Goal: Download file/media

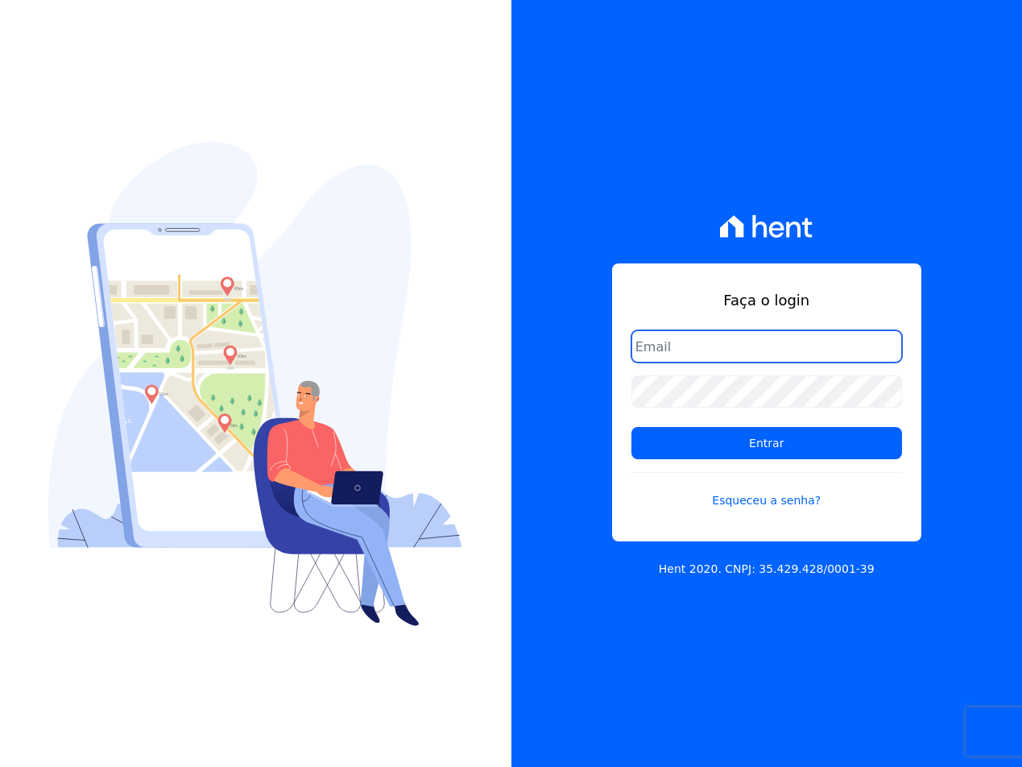
type input "[EMAIL_ADDRESS][DOMAIN_NAME]"
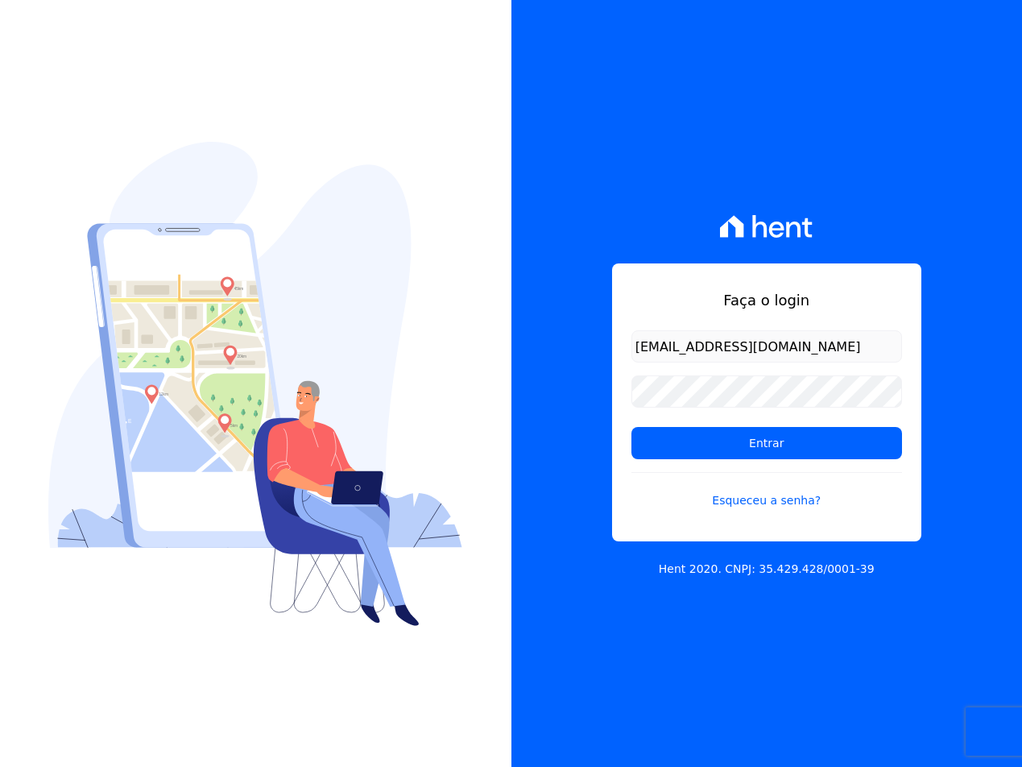
click at [806, 424] on form "[EMAIL_ADDRESS][DOMAIN_NAME] Entrar Esqueceu a senha?" at bounding box center [766, 429] width 271 height 198
click at [796, 446] on input "Entrar" at bounding box center [766, 443] width 271 height 32
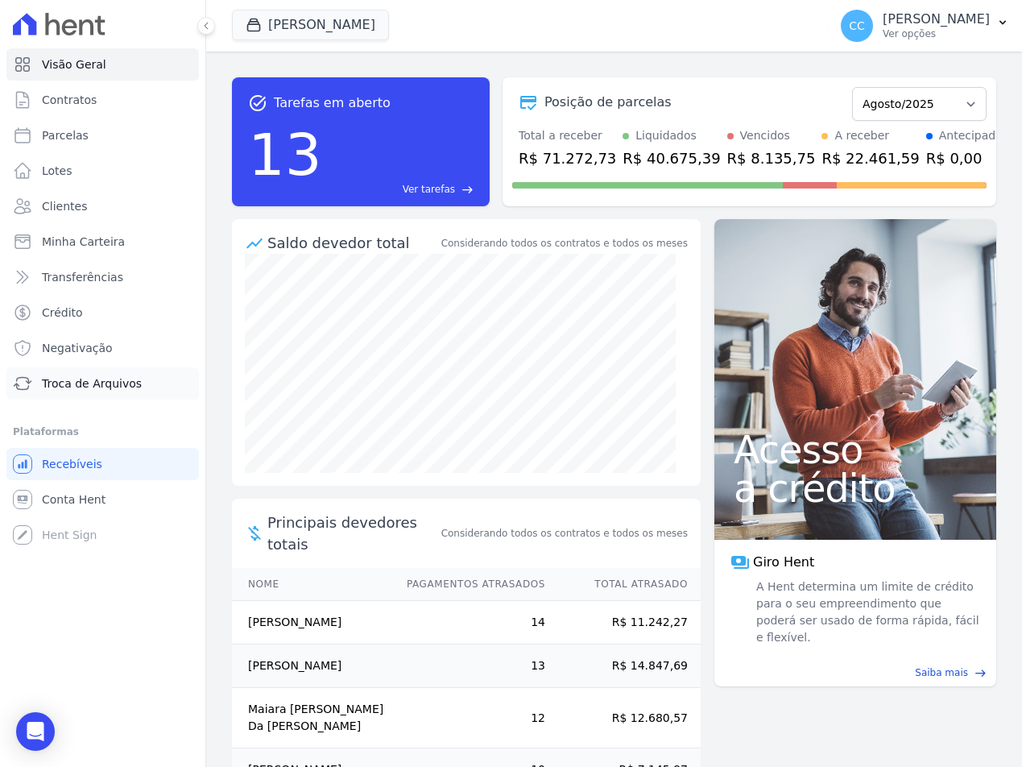
click at [54, 374] on link "Troca de Arquivos" at bounding box center [102, 383] width 192 height 32
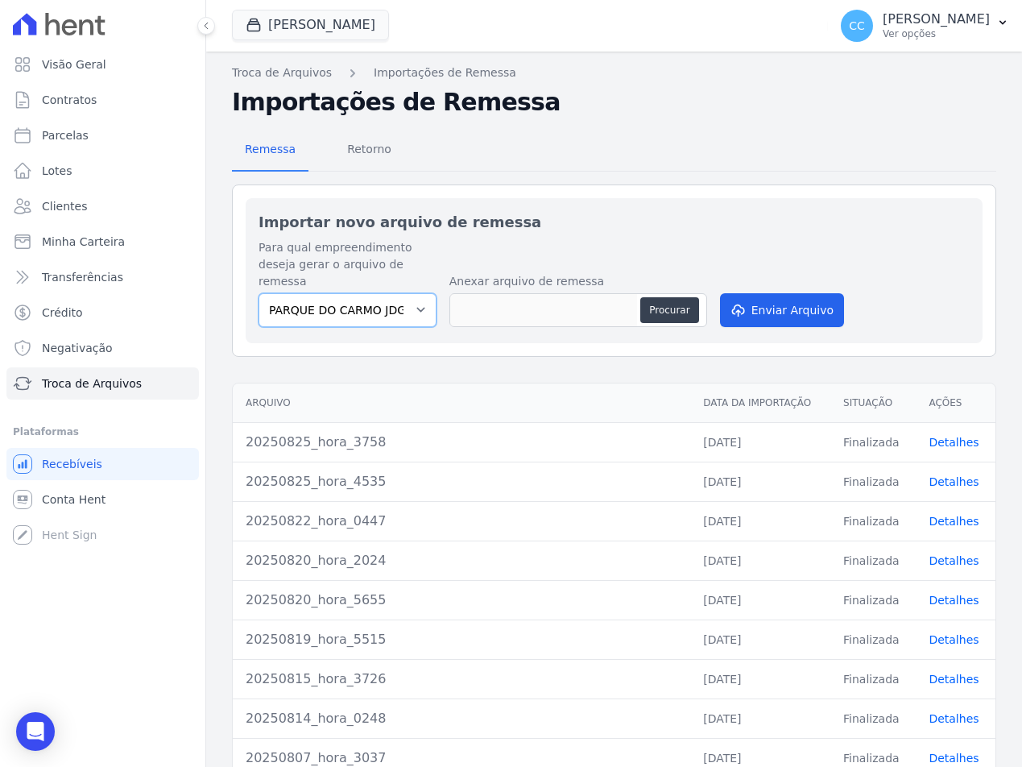
click at [339, 300] on select "PARQUE DO CARMO JDG EMPREENDIMENTO IMOBILIARIO SPE LTDA VIVENCI GUAIANASES" at bounding box center [348, 310] width 178 height 34
click at [337, 159] on span "Retorno" at bounding box center [369, 149] width 64 height 32
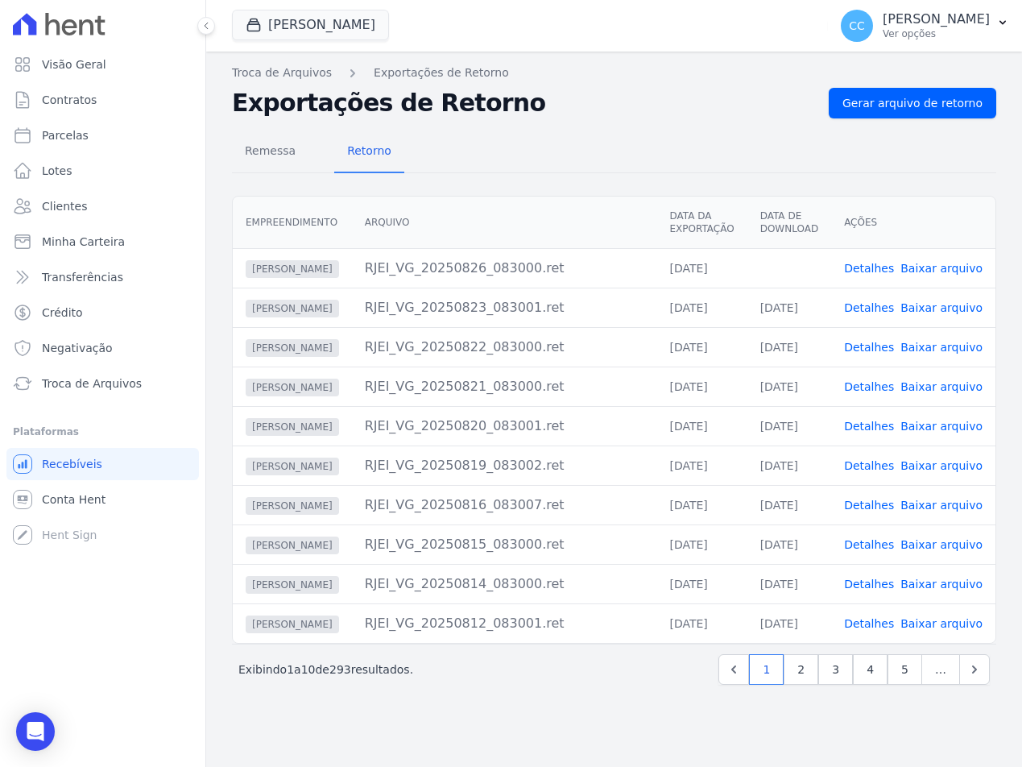
click at [939, 262] on link "Baixar arquivo" at bounding box center [941, 268] width 82 height 13
click at [292, 37] on button "Vivenci Guaianases" at bounding box center [310, 25] width 157 height 31
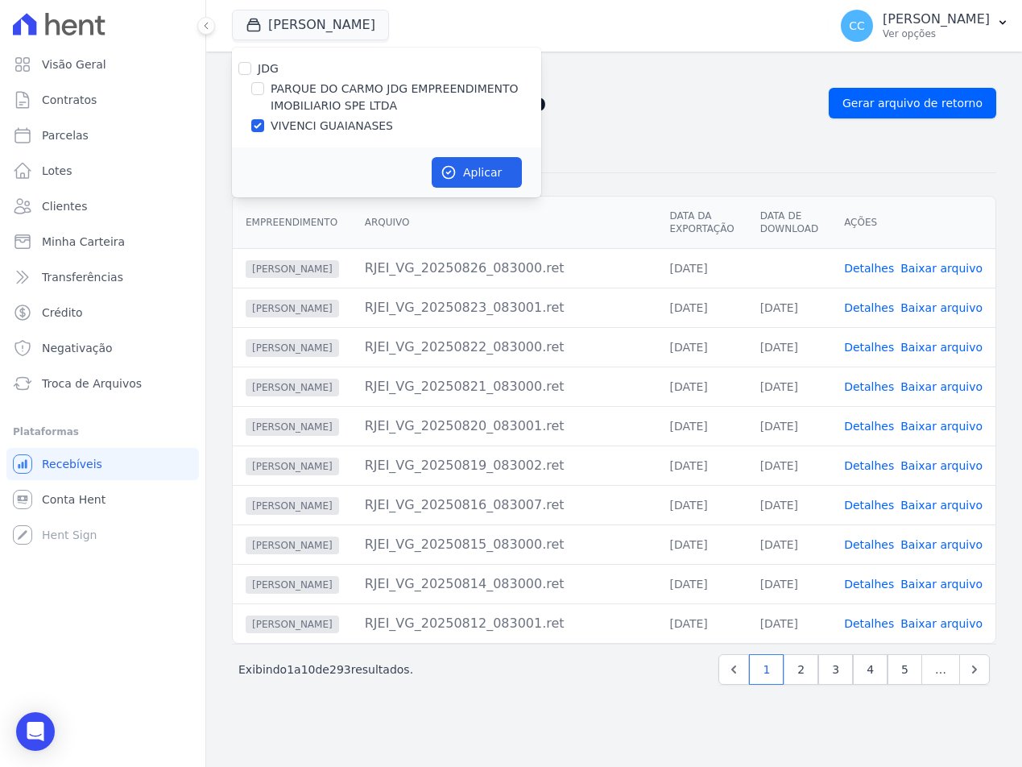
click at [290, 100] on label "PARQUE DO CARMO JDG EMPREENDIMENTO IMOBILIARIO SPE LTDA" at bounding box center [406, 98] width 271 height 34
click at [264, 95] on input "PARQUE DO CARMO JDG EMPREENDIMENTO IMOBILIARIO SPE LTDA" at bounding box center [257, 88] width 13 height 13
checkbox input "true"
click at [290, 123] on label "VIVENCI GUAIANASES" at bounding box center [332, 126] width 122 height 17
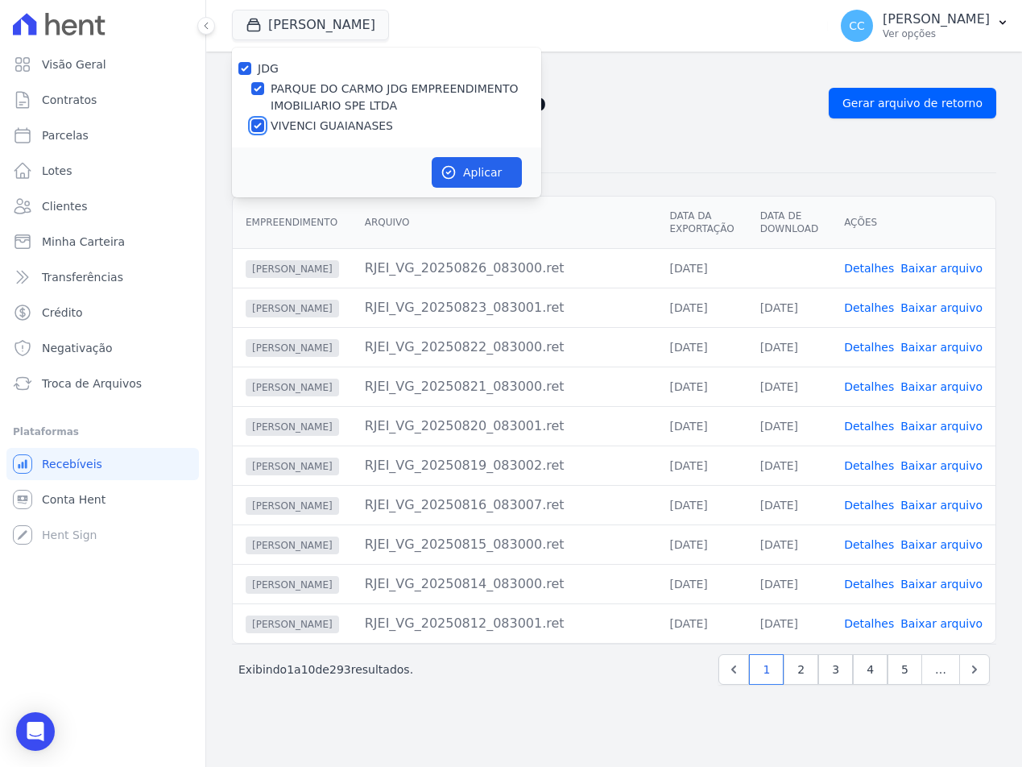
click at [264, 123] on input "VIVENCI GUAIANASES" at bounding box center [257, 125] width 13 height 13
checkbox input "false"
click at [437, 174] on button "Aplicar" at bounding box center [477, 172] width 90 height 31
